Goal: Task Accomplishment & Management: Manage account settings

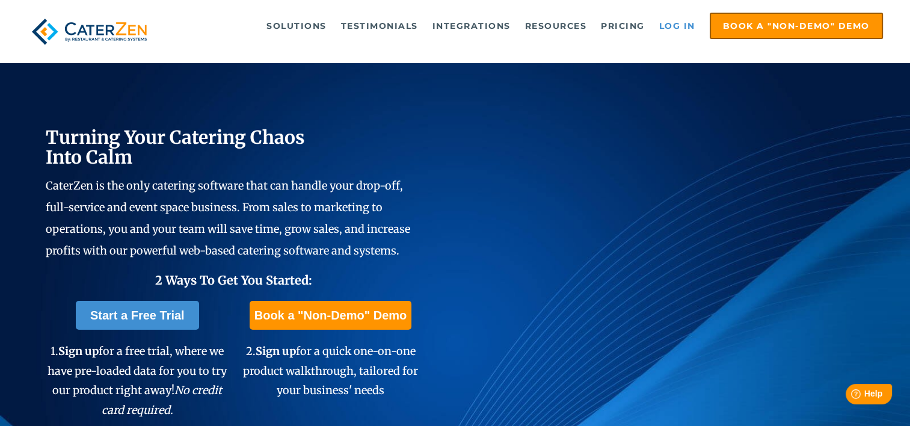
click at [672, 22] on link "Log in" at bounding box center [677, 26] width 48 height 24
click at [678, 24] on link "Log in" at bounding box center [677, 26] width 48 height 24
click at [679, 25] on link "Log in" at bounding box center [677, 26] width 48 height 24
click at [676, 19] on link "Log in" at bounding box center [677, 26] width 48 height 24
